Goal: Transaction & Acquisition: Purchase product/service

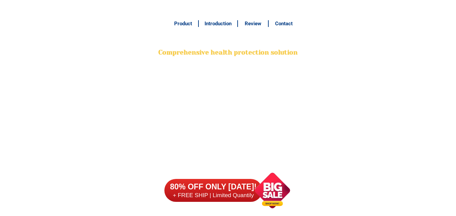
scroll to position [5325, 0]
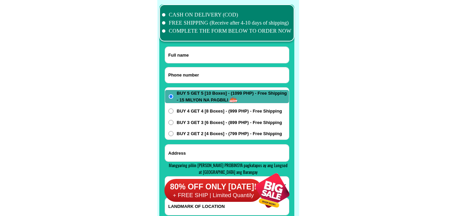
drag, startPoint x: 0, startPoint y: 0, endPoint x: 198, endPoint y: 77, distance: 212.0
click at [201, 73] on input "Input phone_number" at bounding box center [227, 76] width 124 height 16
paste input "0985,,,785,,,6240"
click at [194, 74] on input "0985,,,785,,,6240" at bounding box center [227, 76] width 124 height 16
click at [181, 74] on input "0985,,,7856240" at bounding box center [227, 76] width 124 height 16
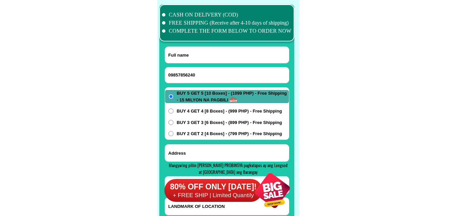
type input "09857856240"
click at [189, 55] on input "Input full_name" at bounding box center [227, 55] width 124 height 16
paste input "[PERSON_NAME],,,[PERSON_NAME]"
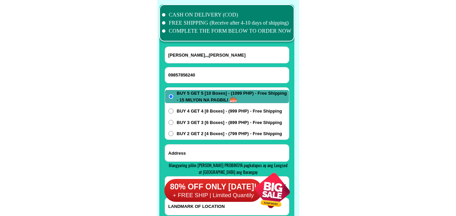
type input "[PERSON_NAME],,,[PERSON_NAME]"
click at [202, 154] on input "Input address" at bounding box center [227, 153] width 124 height 17
paste input "22Montenola,,,Street Ilo,,,[GEOGRAPHIC_DATA] ,,,city Awrora,,,Sabdevisyun Iloil…"
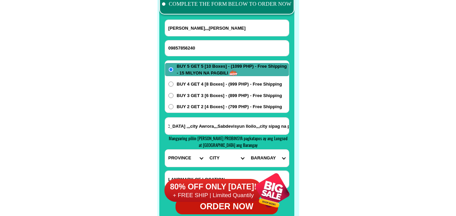
scroll to position [5392, 0]
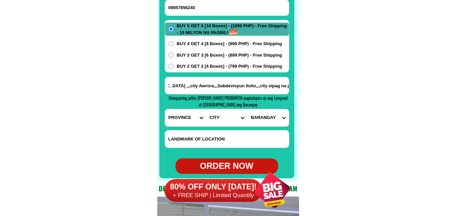
type input "22Montenola,,,Street Ilo,,,[GEOGRAPHIC_DATA] ,,,city Awrora,,,Sabdevisyun Iloil…"
click at [191, 65] on span "BUY 2 GET 2 [4 Boxes] - (799 PHP) - Free Shipping" at bounding box center [229, 66] width 105 height 7
click at [174, 65] on input "BUY 2 GET 2 [4 Boxes] - (799 PHP) - Free Shipping" at bounding box center [171, 66] width 5 height 5
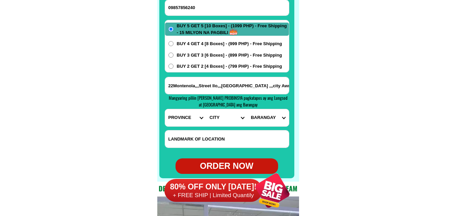
radio input "true"
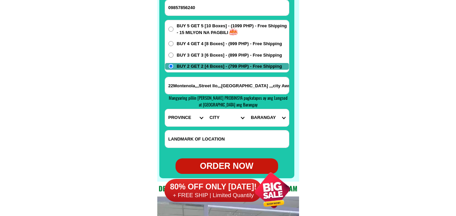
click at [173, 120] on select "PROVINCE [GEOGRAPHIC_DATA] [GEOGRAPHIC_DATA] [GEOGRAPHIC_DATA] [GEOGRAPHIC_DATA…" at bounding box center [185, 117] width 41 height 17
select select "63_151"
click at [165, 109] on select "PROVINCE [GEOGRAPHIC_DATA] [GEOGRAPHIC_DATA] [GEOGRAPHIC_DATA] [GEOGRAPHIC_DATA…" at bounding box center [185, 117] width 41 height 17
click at [216, 121] on select "CITY [PERSON_NAME] [GEOGRAPHIC_DATA] [GEOGRAPHIC_DATA]-[GEOGRAPHIC_DATA]-viejo …" at bounding box center [226, 117] width 41 height 17
select select "63_1519432"
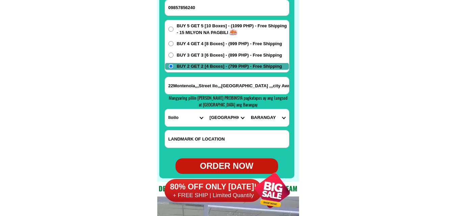
click at [206, 109] on select "CITY [PERSON_NAME] [GEOGRAPHIC_DATA] [GEOGRAPHIC_DATA]-[GEOGRAPHIC_DATA]-viejo …" at bounding box center [226, 117] width 41 height 17
click at [267, 118] on select "BARANGAY Abeto [PERSON_NAME] south ([PERSON_NAME]) [PERSON_NAME][GEOGRAPHIC_DAT…" at bounding box center [268, 117] width 41 height 17
click at [274, 125] on select "BARANGAY Abeto [PERSON_NAME] south ([PERSON_NAME]) [PERSON_NAME][GEOGRAPHIC_DAT…" at bounding box center [268, 117] width 41 height 17
select select "63_151943229895"
click at [248, 109] on select "BARANGAY Abeto [PERSON_NAME] south ([PERSON_NAME]) [PERSON_NAME][GEOGRAPHIC_DAT…" at bounding box center [268, 117] width 41 height 17
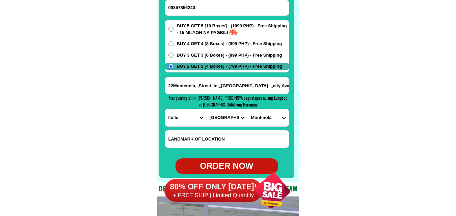
scroll to position [5426, 0]
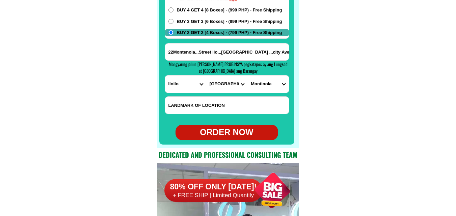
click at [235, 138] on div "ORDER NOW" at bounding box center [227, 132] width 103 height 13
radio input "true"
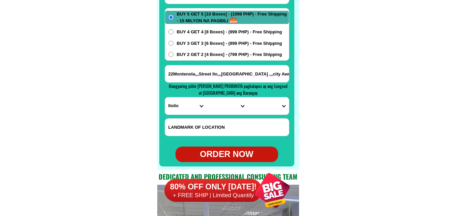
scroll to position [5392, 0]
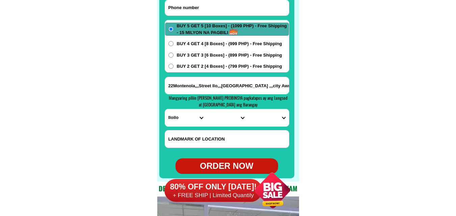
click at [216, 15] on input "Input phone_number" at bounding box center [227, 8] width 124 height 16
click at [208, 8] on input "Input phone_number" at bounding box center [227, 8] width 124 height 16
paste input "09533019920"
type input "09533019920"
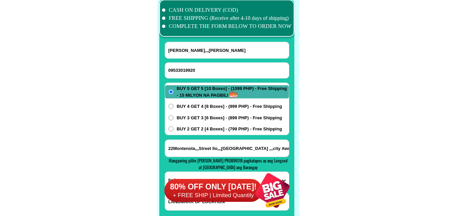
scroll to position [5325, 0]
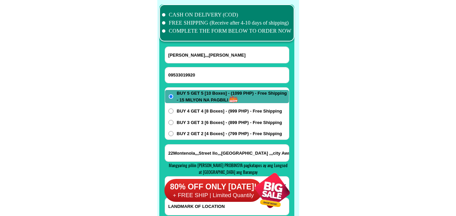
drag, startPoint x: 207, startPoint y: 30, endPoint x: 206, endPoint y: 37, distance: 7.1
click at [207, 31] on li "COMPLETE THE FORM BELOW TO ORDER NOW" at bounding box center [227, 31] width 130 height 8
click at [191, 58] on input "[PERSON_NAME],,,[PERSON_NAME]" at bounding box center [227, 55] width 124 height 16
paste input "[PERSON_NAME]"
type input "[PERSON_NAME]"
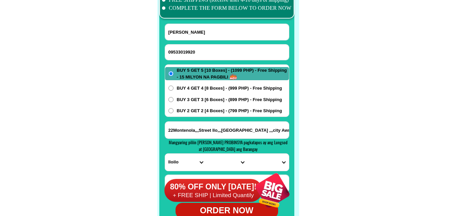
scroll to position [5359, 0]
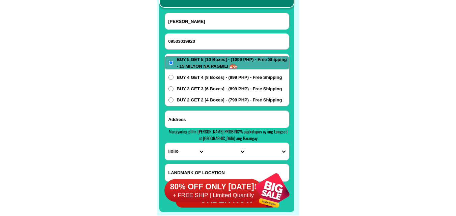
click at [207, 114] on input "Input address" at bounding box center [227, 119] width 124 height 17
paste input "[STREET_ADDRESS] [GEOGRAPHIC_DATA] western [GEOGRAPHIC_DATA]"
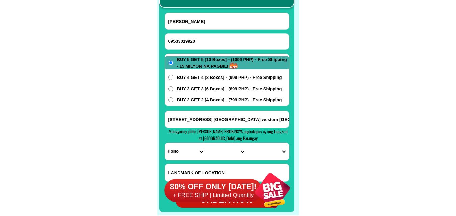
scroll to position [0, 2]
type input "[STREET_ADDRESS] [GEOGRAPHIC_DATA] western [GEOGRAPHIC_DATA]"
click at [180, 148] on select "PROVINCE [GEOGRAPHIC_DATA] [GEOGRAPHIC_DATA] [GEOGRAPHIC_DATA] [GEOGRAPHIC_DATA…" at bounding box center [185, 151] width 41 height 17
click at [165, 143] on select "PROVINCE [GEOGRAPHIC_DATA] [GEOGRAPHIC_DATA] [GEOGRAPHIC_DATA] [GEOGRAPHIC_DATA…" at bounding box center [185, 151] width 41 height 17
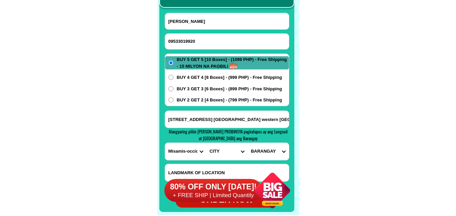
drag, startPoint x: 195, startPoint y: 151, endPoint x: 195, endPoint y: 143, distance: 8.1
click at [195, 151] on select "PROVINCE [GEOGRAPHIC_DATA] [GEOGRAPHIC_DATA] [GEOGRAPHIC_DATA] [GEOGRAPHIC_DATA…" at bounding box center [185, 151] width 41 height 17
select select "63_219"
click at [165, 143] on select "PROVINCE [GEOGRAPHIC_DATA] [GEOGRAPHIC_DATA] [GEOGRAPHIC_DATA] [GEOGRAPHIC_DATA…" at bounding box center [185, 151] width 41 height 17
click at [214, 153] on select "CITY [GEOGRAPHIC_DATA] [GEOGRAPHIC_DATA] [GEOGRAPHIC_DATA] [GEOGRAPHIC_DATA]-ci…" at bounding box center [226, 151] width 41 height 17
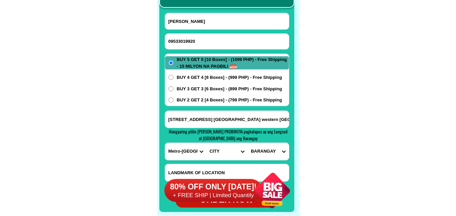
select select "63_2191611"
click at [206, 143] on select "CITY [GEOGRAPHIC_DATA] [GEOGRAPHIC_DATA] [GEOGRAPHIC_DATA] [GEOGRAPHIC_DATA]-ci…" at bounding box center [226, 151] width 41 height 17
click at [271, 153] on select "BARANGAY Bagumbayan [GEOGRAPHIC_DATA][PERSON_NAME][GEOGRAPHIC_DATA] [GEOGRAPHIC…" at bounding box center [268, 151] width 41 height 17
select select "63_21916111878"
click at [248, 143] on select "BARANGAY Bagumbayan [GEOGRAPHIC_DATA][PERSON_NAME][GEOGRAPHIC_DATA] [GEOGRAPHIC…" at bounding box center [268, 151] width 41 height 17
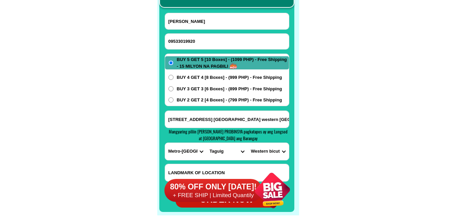
drag, startPoint x: 369, startPoint y: 136, endPoint x: 312, endPoint y: 95, distance: 70.4
click at [200, 101] on span "BUY 2 GET 2 [4 Boxes] - (799 PHP) - Free Shipping" at bounding box center [229, 100] width 105 height 7
click at [174, 101] on input "BUY 2 GET 2 [4 Boxes] - (799 PHP) - Free Shipping" at bounding box center [171, 100] width 5 height 5
radio input "true"
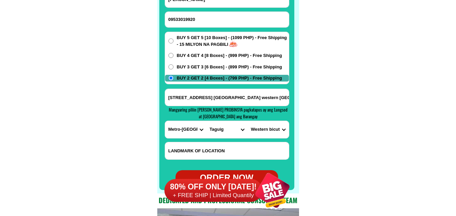
scroll to position [5426, 0]
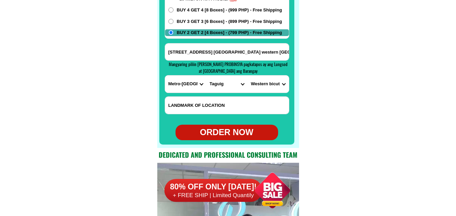
click at [214, 129] on div "ORDER NOW" at bounding box center [227, 132] width 103 height 13
type input "09533019920"
radio input "true"
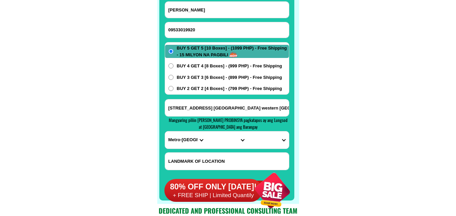
scroll to position [5359, 0]
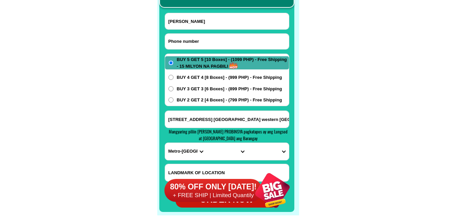
click at [216, 47] on input "Input phone_number" at bounding box center [227, 42] width 124 height 16
paste input "09975812504"
type input "09975812504"
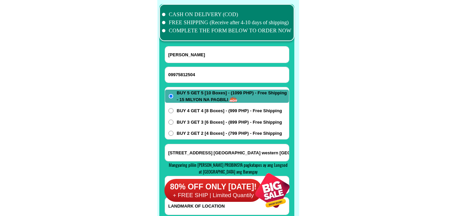
scroll to position [5325, 0]
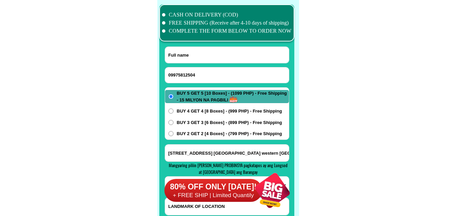
paste input "[PERSON_NAME]"
drag, startPoint x: 195, startPoint y: 57, endPoint x: 167, endPoint y: 24, distance: 43.4
click at [195, 55] on input "[PERSON_NAME]" at bounding box center [227, 55] width 124 height 16
type input "[PERSON_NAME]"
click at [202, 111] on span "BUY 4 GET 4 [8 Boxes] - (999 PHP) - Free Shipping" at bounding box center [229, 111] width 105 height 7
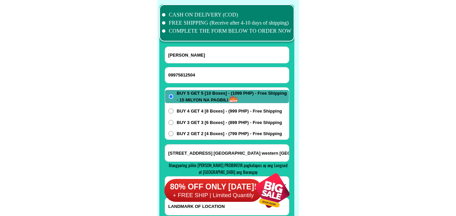
click at [174, 111] on input "BUY 4 GET 4 [8 Boxes] - (999 PHP) - Free Shipping" at bounding box center [171, 111] width 5 height 5
radio input "true"
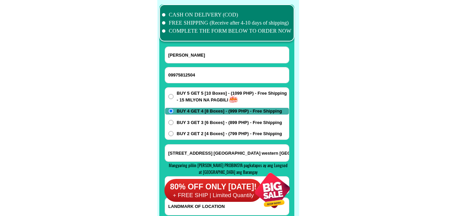
scroll to position [5359, 0]
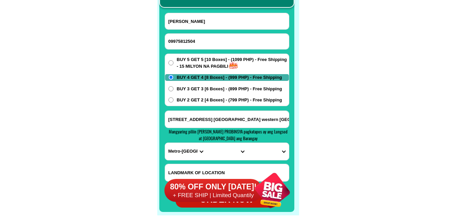
click at [203, 121] on input "[STREET_ADDRESS] [GEOGRAPHIC_DATA] western [GEOGRAPHIC_DATA]" at bounding box center [227, 119] width 124 height 17
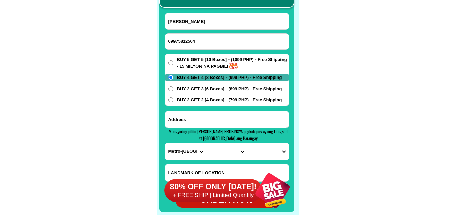
paste input "[PERSON_NAME]"
paste input "B10 L27 KanariHomes [GEOGRAPHIC_DATA] Panabo [GEOGRAPHIC_DATA] Buy 4 get 4."
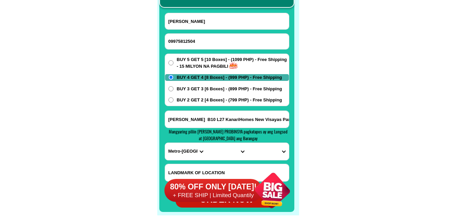
scroll to position [0, 60]
type input "[PERSON_NAME] B10 L27 KanariHomes New Visayas Panabo [GEOGRAPHIC_DATA] Buy 4 ge…"
click at [179, 150] on select "PROVINCE [GEOGRAPHIC_DATA] [GEOGRAPHIC_DATA] [GEOGRAPHIC_DATA] [GEOGRAPHIC_DATA…" at bounding box center [185, 151] width 41 height 17
select select "63_773"
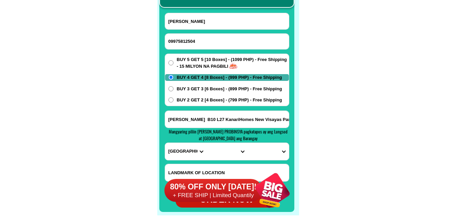
click at [165, 143] on select "PROVINCE [GEOGRAPHIC_DATA] [GEOGRAPHIC_DATA] [GEOGRAPHIC_DATA] [GEOGRAPHIC_DATA…" at bounding box center [185, 151] width 41 height 17
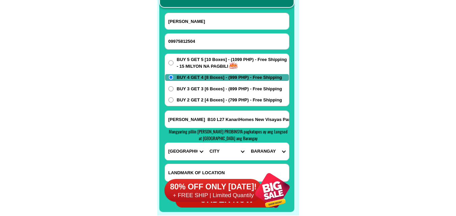
click at [283, 121] on input "[PERSON_NAME] B10 L27 KanariHomes New Visayas Panabo [GEOGRAPHIC_DATA] Buy 4 ge…" at bounding box center [227, 119] width 124 height 17
click at [225, 151] on select "CITY [PERSON_NAME]-e.-[GEOGRAPHIC_DATA]-[PERSON_NAME] [GEOGRAPHIC_DATA]-[GEOGRA…" at bounding box center [226, 151] width 41 height 17
select select "63_7731844"
click at [206, 143] on select "CITY [PERSON_NAME]-e.-[GEOGRAPHIC_DATA]-[PERSON_NAME] [GEOGRAPHIC_DATA]-[GEOGRA…" at bounding box center [226, 151] width 41 height 17
click at [268, 147] on select "BARANGAY [PERSON_NAME] Buenavista Cacao Cagangohan Consolacion Dapco [PERSON_NA…" at bounding box center [268, 151] width 41 height 17
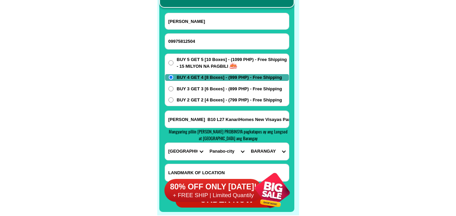
select select "63_77318446620"
click at [248, 143] on select "BARANGAY [PERSON_NAME] Buenavista Cacao Cagangohan Consolacion Dapco [PERSON_NA…" at bounding box center [268, 151] width 41 height 17
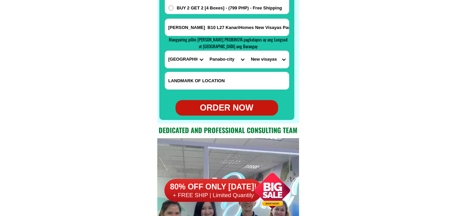
scroll to position [5460, 0]
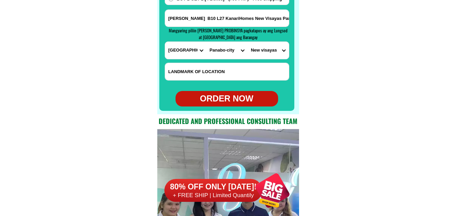
click at [229, 95] on div "ORDER NOW" at bounding box center [227, 99] width 103 height 13
radio input "true"
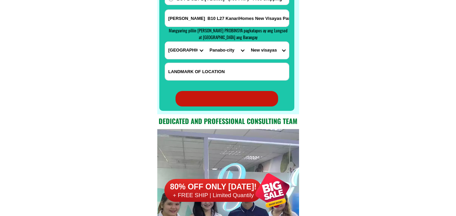
radio input "true"
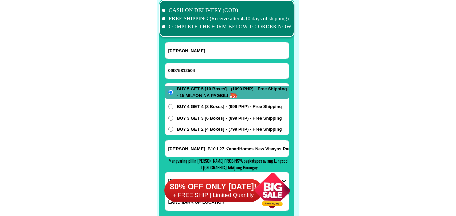
scroll to position [5325, 0]
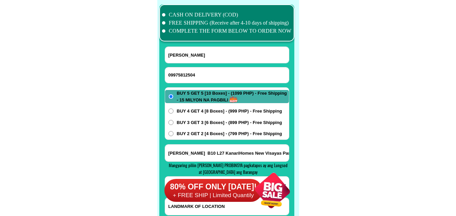
click at [210, 53] on input "[PERSON_NAME]" at bounding box center [227, 55] width 124 height 16
click at [184, 77] on input "09975812504" at bounding box center [227, 76] width 124 height 16
paste input "09636592465"
type input "09636592465"
drag, startPoint x: 192, startPoint y: 53, endPoint x: 134, endPoint y: 4, distance: 75.8
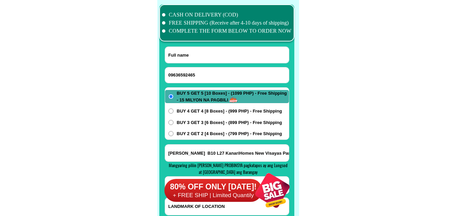
click at [192, 53] on input "Input full_name" at bounding box center [227, 55] width 124 height 16
paste input "[PERSON_NAME]"
type input "[PERSON_NAME]"
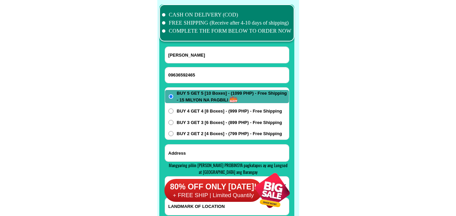
click at [196, 152] on input "Input address" at bounding box center [227, 153] width 124 height 17
paste input "purok 5 sibuyao [PERSON_NAME] Marinduque cp n. 09636592465 2 get 2. ang order q"
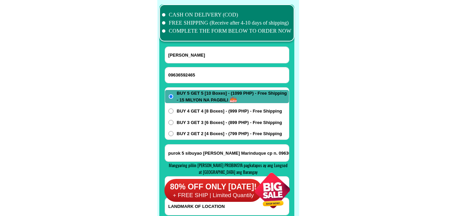
scroll to position [0, 41]
type input "purok 5 sibuyao [PERSON_NAME] Marinduque cp n. 09636592465 2 get 2. ang order q"
click at [194, 129] on div "BUY 5 GET 5 [10 Boxes] - (1099 PHP) - Free Shipping - 15 MILYON NA PAGBILI BUY …" at bounding box center [227, 113] width 125 height 53
click at [205, 135] on span "BUY 2 GET 2 [4 Boxes] - (799 PHP) - Free Shipping" at bounding box center [229, 134] width 105 height 7
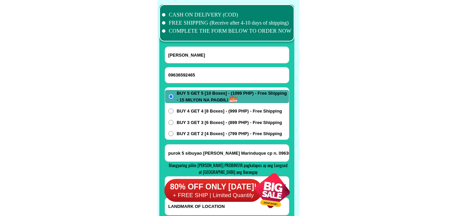
click at [174, 135] on input "BUY 2 GET 2 [4 Boxes] - (799 PHP) - Free Shipping" at bounding box center [171, 133] width 5 height 5
radio input "true"
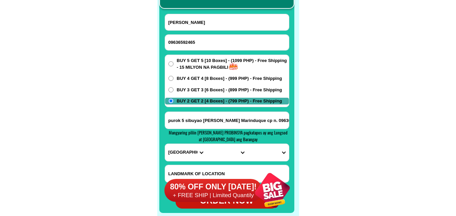
scroll to position [5392, 0]
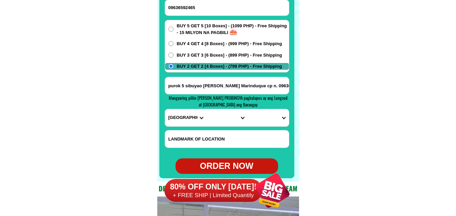
drag, startPoint x: 256, startPoint y: 85, endPoint x: 151, endPoint y: 83, distance: 104.7
click at [181, 122] on select "PROVINCE [GEOGRAPHIC_DATA] [GEOGRAPHIC_DATA] [GEOGRAPHIC_DATA] [GEOGRAPHIC_DATA…" at bounding box center [185, 117] width 41 height 17
select select "63_880"
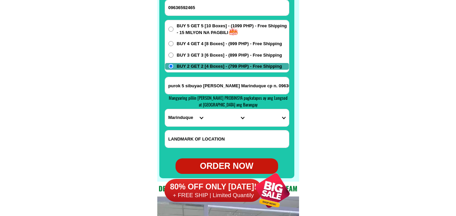
click at [165, 109] on select "PROVINCE [GEOGRAPHIC_DATA] [GEOGRAPHIC_DATA] [GEOGRAPHIC_DATA] [GEOGRAPHIC_DATA…" at bounding box center [185, 117] width 41 height 17
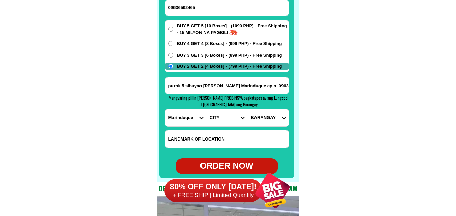
click at [223, 113] on select "CITY Boac Gasan [GEOGRAPHIC_DATA]-buenavista [GEOGRAPHIC_DATA]-[GEOGRAPHIC_DATA…" at bounding box center [226, 117] width 41 height 17
select select "63_8801602"
click at [206, 109] on select "CITY Boac Gasan [GEOGRAPHIC_DATA]-buenavista [GEOGRAPHIC_DATA]-[GEOGRAPHIC_DATA…" at bounding box center [226, 117] width 41 height 17
click at [267, 118] on select "[GEOGRAPHIC_DATA] Bolo Bonliw Buangan Cabuyo Cagpo Dampulan [PERSON_NAME] Mabuh…" at bounding box center [268, 117] width 41 height 17
select select "63_88016023438"
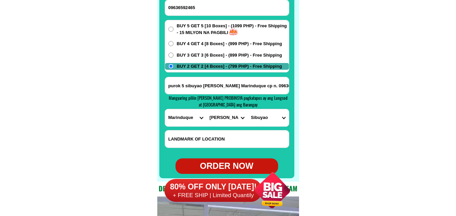
click at [248, 109] on select "[GEOGRAPHIC_DATA] Bolo Bonliw Buangan Cabuyo Cagpo Dampulan [PERSON_NAME] Mabuh…" at bounding box center [268, 117] width 41 height 17
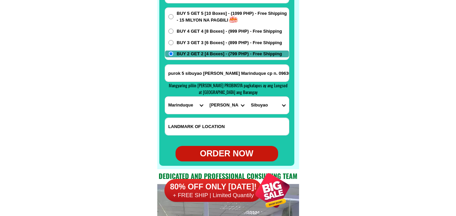
scroll to position [5426, 0]
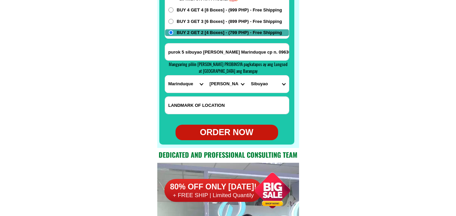
click at [231, 134] on div "ORDER NOW" at bounding box center [227, 132] width 103 height 13
type input "09636592465"
type input "purok 5 sibuyao [PERSON_NAME] Marinduque cp n. 09636592465 2 get 2. ang order q"
radio input "true"
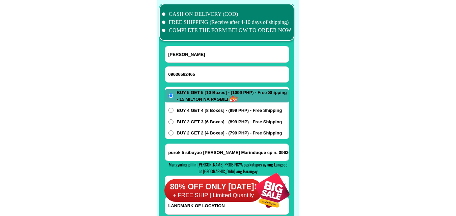
scroll to position [5325, 0]
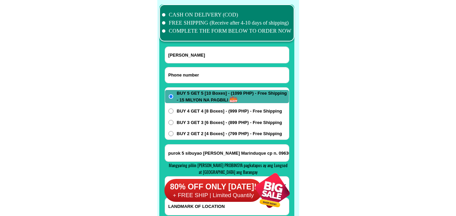
drag, startPoint x: 189, startPoint y: 79, endPoint x: 162, endPoint y: 57, distance: 35.0
click at [187, 77] on input "Input phone_number" at bounding box center [227, 76] width 124 height 16
paste input "09101368075"
type input "09101368075"
click at [191, 51] on input "Input full_name" at bounding box center [227, 55] width 124 height 16
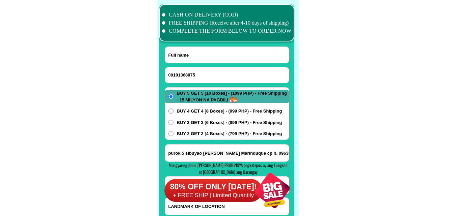
paste input "[PERSON_NAME]"
type input "[PERSON_NAME]"
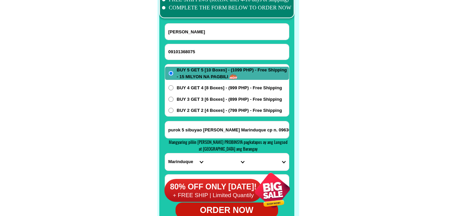
scroll to position [5392, 0]
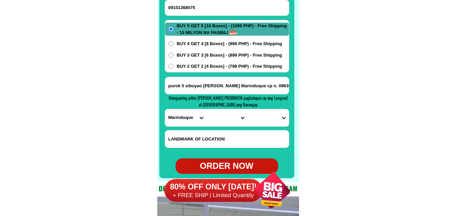
click at [228, 90] on input "purok 5 sibuyao [PERSON_NAME] Marinduque cp n. 09636592465 2 get 2. ang order q" at bounding box center [227, 85] width 124 height 17
paste input "P_2 Antequera Nabuntoran Davao de Oro."
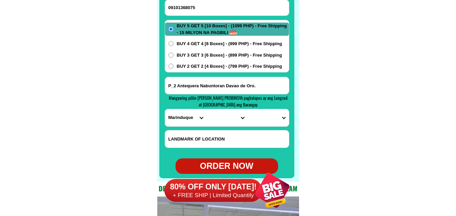
type input "P_2 Antequera Nabuntoran Davao de Oro."
click at [184, 121] on select "PROVINCE [GEOGRAPHIC_DATA] [GEOGRAPHIC_DATA] [GEOGRAPHIC_DATA] [GEOGRAPHIC_DATA…" at bounding box center [185, 117] width 41 height 17
select select "63_882"
click at [165, 109] on select "PROVINCE [GEOGRAPHIC_DATA] [GEOGRAPHIC_DATA] [GEOGRAPHIC_DATA] [GEOGRAPHIC_DATA…" at bounding box center [185, 117] width 41 height 17
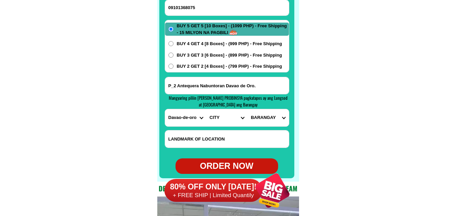
click at [220, 120] on select "CITY [GEOGRAPHIC_DATA]-DE-ORO-[GEOGRAPHIC_DATA] DAVAO-DE-ORO-[PERSON_NAME] Maco…" at bounding box center [226, 117] width 41 height 17
select select "63_8825277"
click at [206, 109] on select "CITY [GEOGRAPHIC_DATA]-DE-ORO-[GEOGRAPHIC_DATA] DAVAO-DE-ORO-[PERSON_NAME] Maco…" at bounding box center [226, 117] width 41 height 17
click at [266, 124] on select "BARANGAY Anislagan Antiquera [PERSON_NAME][GEOGRAPHIC_DATA] [PERSON_NAME] Cabid…" at bounding box center [268, 117] width 41 height 17
select select "63_88252778932"
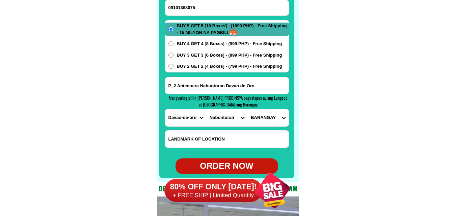
click at [248, 109] on select "BARANGAY Anislagan Antiquera [PERSON_NAME][GEOGRAPHIC_DATA] [PERSON_NAME] Cabid…" at bounding box center [268, 117] width 41 height 17
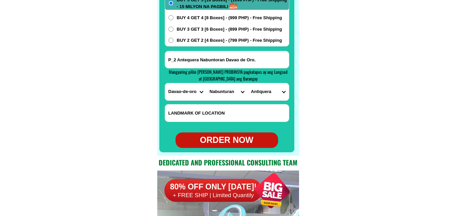
scroll to position [5426, 0]
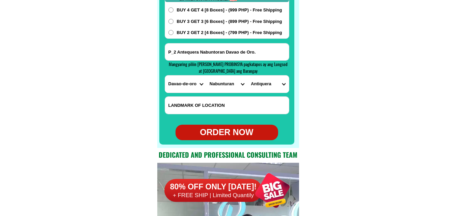
click at [246, 138] on div "ORDER NOW" at bounding box center [227, 132] width 103 height 13
type input "P_2 Antequera Nabuntoran Davao de Oro."
radio input "true"
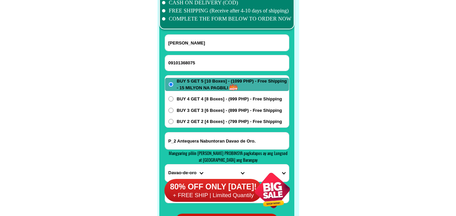
scroll to position [5325, 0]
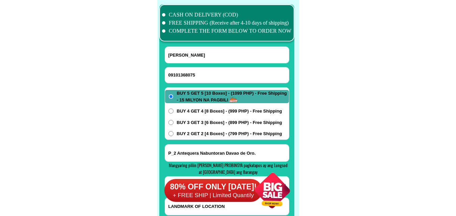
click at [192, 73] on input "09101368075" at bounding box center [227, 76] width 124 height 16
paste input "09538442537"
type input "09538442537"
drag, startPoint x: 209, startPoint y: 50, endPoint x: 188, endPoint y: 28, distance: 30.1
click at [207, 49] on input "[PERSON_NAME]" at bounding box center [227, 55] width 124 height 16
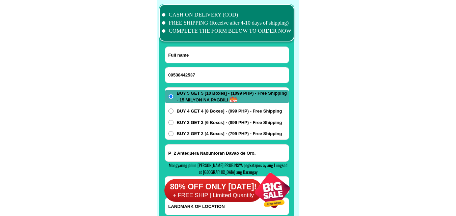
paste input "[PERSON_NAME]"
type input "[PERSON_NAME]"
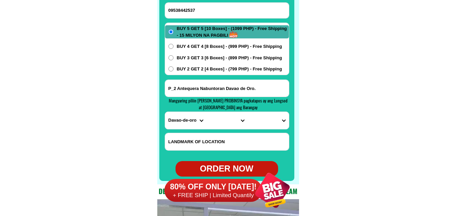
scroll to position [5392, 0]
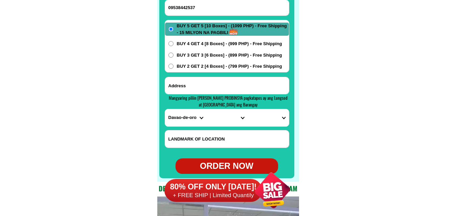
click at [208, 85] on input "Input address" at bounding box center [227, 85] width 124 height 17
paste input "poruk Rizal little Baguio imilda saboanga sibogay malapit sa [GEOGRAPHIC_DATA]"
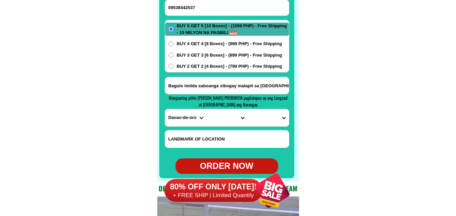
scroll to position [5359, 0]
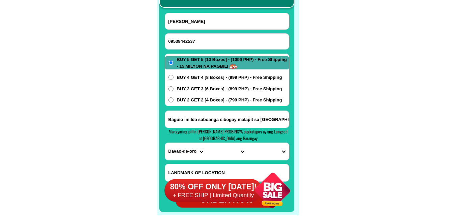
type input "poruk Rizal little Baguio imilda saboanga sibogay malapit sa [GEOGRAPHIC_DATA]"
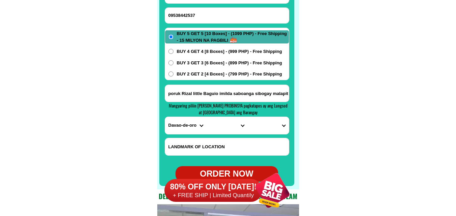
scroll to position [5392, 0]
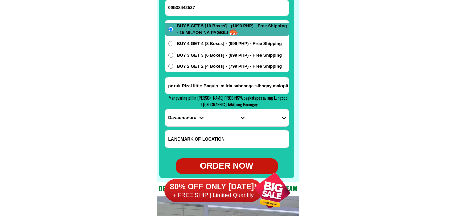
click at [179, 121] on select "PROVINCE [GEOGRAPHIC_DATA] [GEOGRAPHIC_DATA] [GEOGRAPHIC_DATA] [GEOGRAPHIC_DATA…" at bounding box center [185, 117] width 41 height 17
select select "63_480"
click at [165, 109] on select "PROVINCE [GEOGRAPHIC_DATA] [GEOGRAPHIC_DATA] [GEOGRAPHIC_DATA] [GEOGRAPHIC_DATA…" at bounding box center [185, 117] width 41 height 17
click at [213, 118] on select "CITY Buug Diplahan [PERSON_NAME] Kabasalan Mabuhay [GEOGRAPHIC_DATA] Naga [GEOG…" at bounding box center [226, 117] width 41 height 17
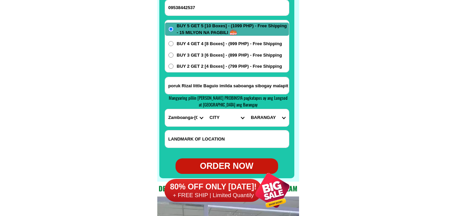
select select "63_480966"
click at [206, 109] on select "CITY Buug Diplahan [PERSON_NAME] Kabasalan Mabuhay [GEOGRAPHIC_DATA] Naga [GEOG…" at bounding box center [226, 117] width 41 height 17
click at [276, 116] on select "BARANGAY Balugo Balungisan Baluyan Cana-an Dumpoc Gandiangan [GEOGRAPHIC_DATA] …" at bounding box center [268, 117] width 41 height 17
select select "63_4809667497"
click at [248, 109] on select "BARANGAY Balugo Balungisan Baluyan Cana-an Dumpoc Gandiangan [GEOGRAPHIC_DATA] …" at bounding box center [268, 117] width 41 height 17
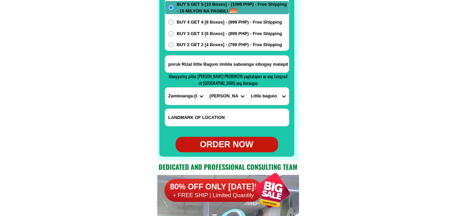
scroll to position [5426, 0]
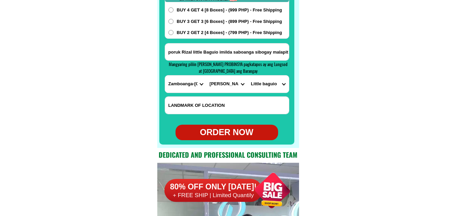
click at [229, 134] on div "ORDER NOW" at bounding box center [227, 132] width 103 height 13
type input "09538442537"
radio input "true"
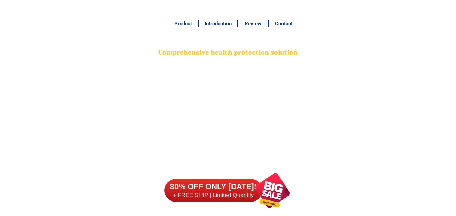
scroll to position [5325, 0]
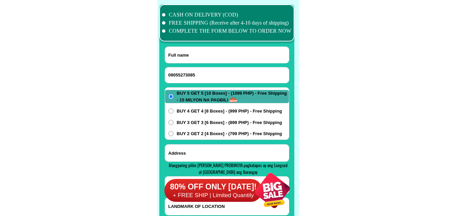
type input "09055273085"
click at [187, 55] on input "Input full_name" at bounding box center [227, 55] width 124 height 16
paste input "polen somoza"
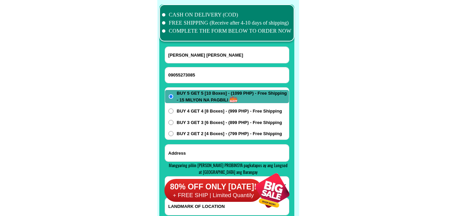
type input "polen somoza"
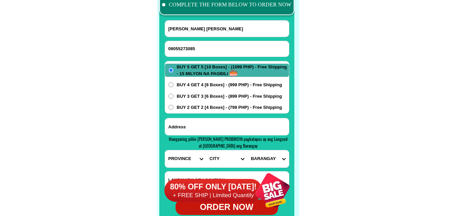
scroll to position [5392, 0]
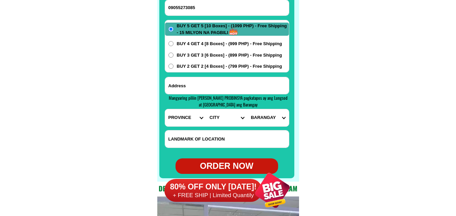
click at [229, 91] on input "Input address" at bounding box center [227, 85] width 124 height 17
paste input "add: 50 ibong pilak st., sta monica , quezon citu."
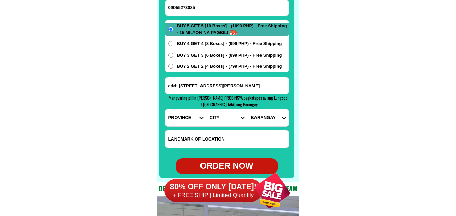
type input "add: 50 ibong pilak st., sta monica , quezon citu."
click at [186, 124] on select "PROVINCE [GEOGRAPHIC_DATA] [GEOGRAPHIC_DATA] [GEOGRAPHIC_DATA] [GEOGRAPHIC_DATA…" at bounding box center [185, 117] width 41 height 17
select select "63_219"
click at [165, 109] on select "PROVINCE [GEOGRAPHIC_DATA] [GEOGRAPHIC_DATA] [GEOGRAPHIC_DATA] [GEOGRAPHIC_DATA…" at bounding box center [185, 117] width 41 height 17
click at [215, 120] on select "CITY [GEOGRAPHIC_DATA] [GEOGRAPHIC_DATA] [GEOGRAPHIC_DATA] [GEOGRAPHIC_DATA]-ci…" at bounding box center [226, 117] width 41 height 17
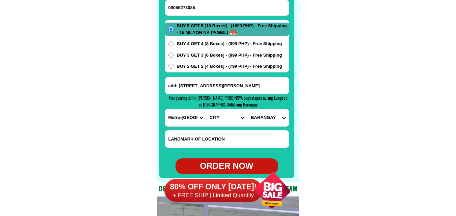
select select "63_2194070"
click at [206, 109] on select "CITY [GEOGRAPHIC_DATA] [GEOGRAPHIC_DATA] [GEOGRAPHIC_DATA] [GEOGRAPHIC_DATA]-ci…" at bounding box center [226, 117] width 41 height 17
click at [264, 118] on select "BARANGAY Alicia Amihan Apolonio samson Aurora Baesa Bagbag Bago bantay Bagong l…" at bounding box center [268, 117] width 41 height 17
select select "63_219407018175"
click at [248, 109] on select "BARANGAY Alicia Amihan Apolonio samson Aurora Baesa Bagbag Bago bantay Bagong l…" at bounding box center [268, 117] width 41 height 17
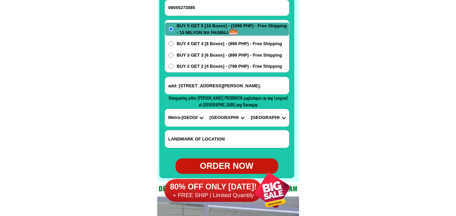
scroll to position [5426, 0]
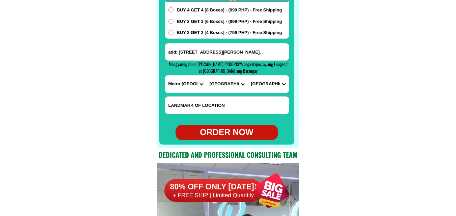
drag, startPoint x: 243, startPoint y: 130, endPoint x: 197, endPoint y: 78, distance: 69.6
click at [242, 130] on div "ORDER NOW" at bounding box center [227, 132] width 103 height 13
radio input "true"
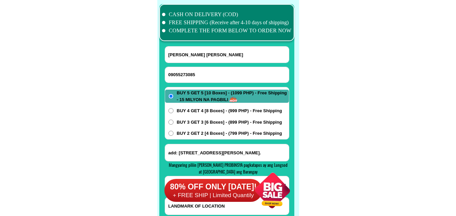
scroll to position [5325, 0]
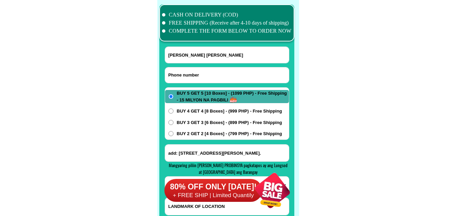
click at [204, 72] on input "Input phone_number" at bounding box center [227, 76] width 124 height 16
paste input "09946624577"
type input "09946624577"
click at [198, 52] on input "Input full_name" at bounding box center [227, 55] width 124 height 16
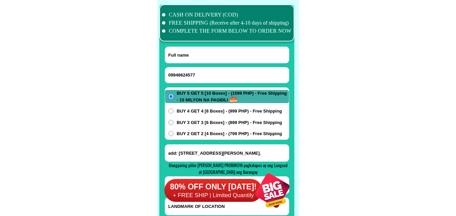
paste input "Anecia A Pino"
type input "Anecia A Pino"
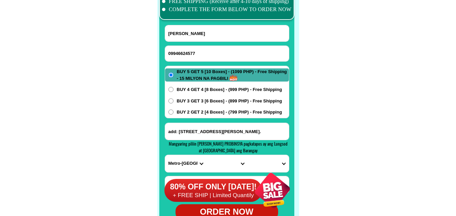
scroll to position [5359, 0]
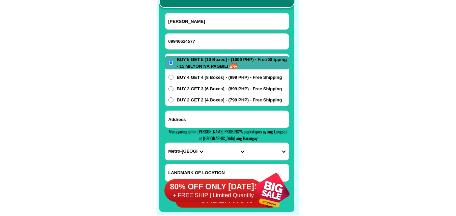
paste input "#6 perla st, maxville 1 san miguel pasig city moble"
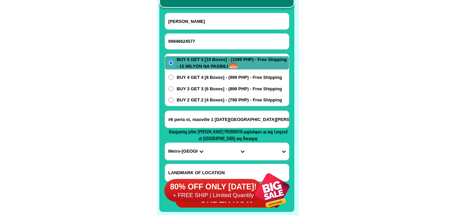
click at [204, 124] on input "#6 perla st, maxville 1 san miguel pasig city moble" at bounding box center [227, 119] width 124 height 17
type input "#6 perla st, maxville 1 san miguel pasig city moble"
click at [178, 150] on select "PROVINCE [GEOGRAPHIC_DATA] [GEOGRAPHIC_DATA] [GEOGRAPHIC_DATA] [GEOGRAPHIC_DATA…" at bounding box center [185, 151] width 41 height 17
select select "63_219"
click at [165, 143] on select "PROVINCE [GEOGRAPHIC_DATA] [GEOGRAPHIC_DATA] [GEOGRAPHIC_DATA] [GEOGRAPHIC_DATA…" at bounding box center [185, 151] width 41 height 17
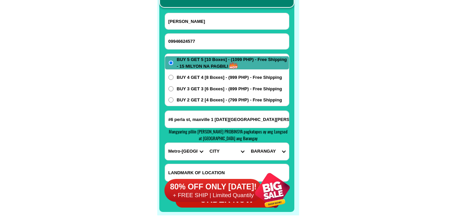
click at [224, 150] on select "CITY [GEOGRAPHIC_DATA] [GEOGRAPHIC_DATA] [GEOGRAPHIC_DATA] [GEOGRAPHIC_DATA]-ci…" at bounding box center [226, 151] width 41 height 17
select select "63_2196502"
click at [206, 143] on select "CITY [GEOGRAPHIC_DATA] [GEOGRAPHIC_DATA] [GEOGRAPHIC_DATA] [GEOGRAPHIC_DATA]-ci…" at bounding box center [226, 151] width 41 height 17
click at [265, 152] on select "BARANGAY Bagong ilog Bagong katipunan Bambang Buting Caniogan Dela paz Kalawaan…" at bounding box center [268, 151] width 41 height 17
select select "63_21965026284"
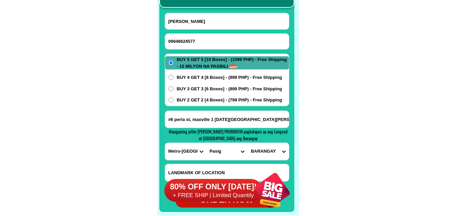
click at [248, 143] on select "BARANGAY Bagong ilog Bagong katipunan Bambang Buting Caniogan Dela paz Kalawaan…" at bounding box center [268, 151] width 41 height 17
click at [197, 101] on span "BUY 2 GET 2 [4 Boxes] - (799 PHP) - Free Shipping" at bounding box center [229, 100] width 105 height 7
click at [174, 101] on input "BUY 2 GET 2 [4 Boxes] - (799 PHP) - Free Shipping" at bounding box center [171, 100] width 5 height 5
radio input "true"
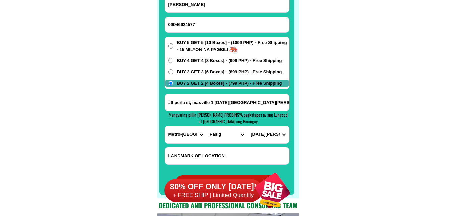
scroll to position [5392, 0]
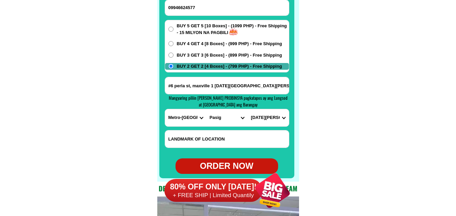
click at [223, 161] on div "ORDER NOW" at bounding box center [227, 166] width 103 height 13
type input "#6 perla st, maxville 1 san miguel pasig city moble"
radio input "true"
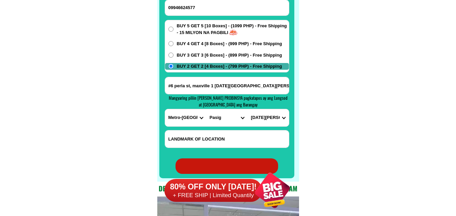
radio input "true"
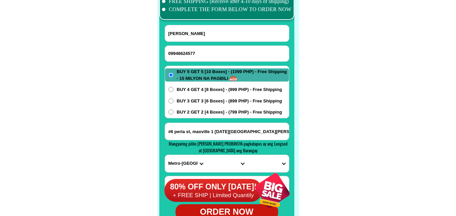
scroll to position [5325, 0]
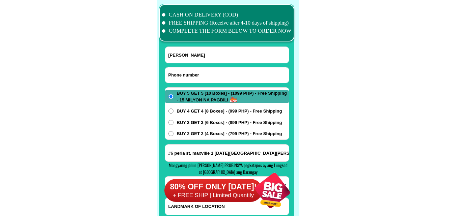
click at [190, 72] on input "Input phone_number" at bounding box center [227, 76] width 124 height 16
paste input "09068718865"
type input "09068718865"
drag, startPoint x: 193, startPoint y: 54, endPoint x: 189, endPoint y: 55, distance: 3.4
click at [191, 55] on input "Input full_name" at bounding box center [227, 55] width 124 height 16
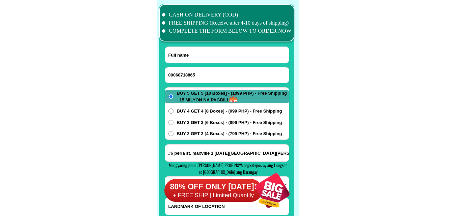
paste input "Francisco Omana"
type input "Francisco Omana"
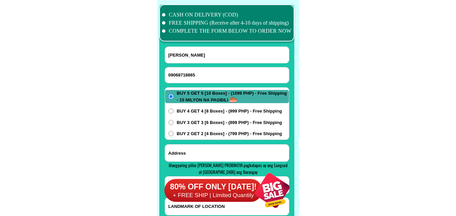
click at [192, 151] on input "Input address" at bounding box center [227, 153] width 124 height 17
paste input "Vella Josefena Dumoy Torel Davao City Buy 5Get5 1099"
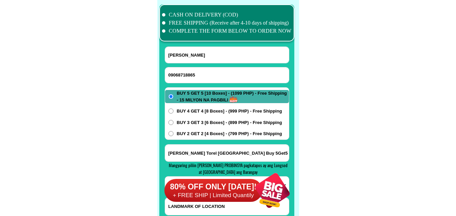
type input "Vella Josefena Dumoy Torel Davao City Buy 5Get5 1099"
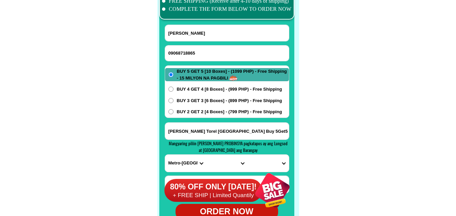
scroll to position [5359, 0]
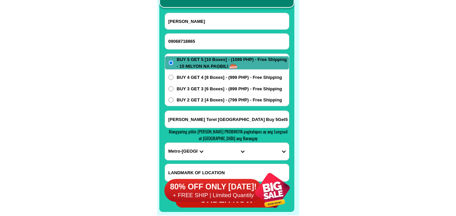
click at [183, 151] on select "PROVINCE [GEOGRAPHIC_DATA] [GEOGRAPHIC_DATA] [GEOGRAPHIC_DATA] [GEOGRAPHIC_DATA…" at bounding box center [185, 151] width 41 height 17
select select "63_738"
click at [165, 143] on select "PROVINCE [GEOGRAPHIC_DATA] [GEOGRAPHIC_DATA] [GEOGRAPHIC_DATA] [GEOGRAPHIC_DATA…" at bounding box center [185, 151] width 41 height 17
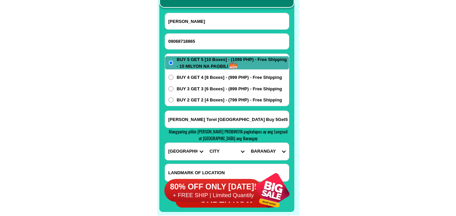
click at [227, 154] on select "CITY Bansalan Davao-city Davao-del-sur-hagonoy Davao-del-sur-magsaysay Davao-de…" at bounding box center [226, 151] width 41 height 17
select select "63_7387159"
click at [206, 143] on select "CITY Bansalan Davao-city Davao-del-sur-hagonoy Davao-del-sur-magsaysay Davao-de…" at bounding box center [226, 151] width 41 height 17
click at [258, 155] on select "BARANGAY Acacia Agdao Alambre Alejandra navarro (lasang) Alfonso angliongto sr.…" at bounding box center [268, 151] width 41 height 17
select select "63_73871591219"
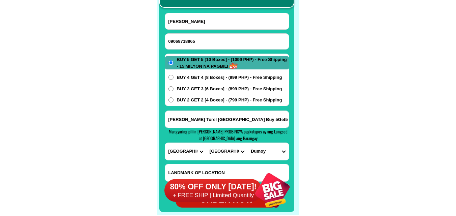
click at [248, 143] on select "BARANGAY Acacia Agdao Alambre Alejandra navarro (lasang) Alfonso angliongto sr.…" at bounding box center [268, 151] width 41 height 17
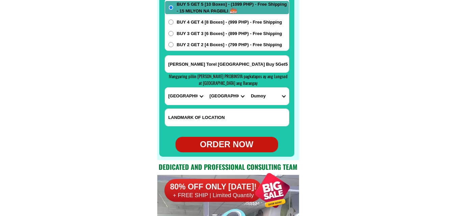
scroll to position [5426, 0]
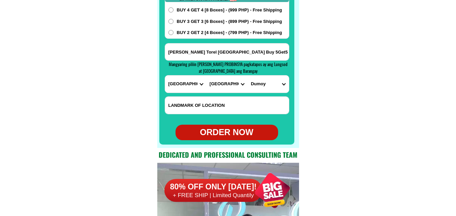
click at [222, 129] on div "ORDER NOW" at bounding box center [227, 132] width 103 height 13
type input "Francisco Omana"
radio input "true"
